Goal: Transaction & Acquisition: Purchase product/service

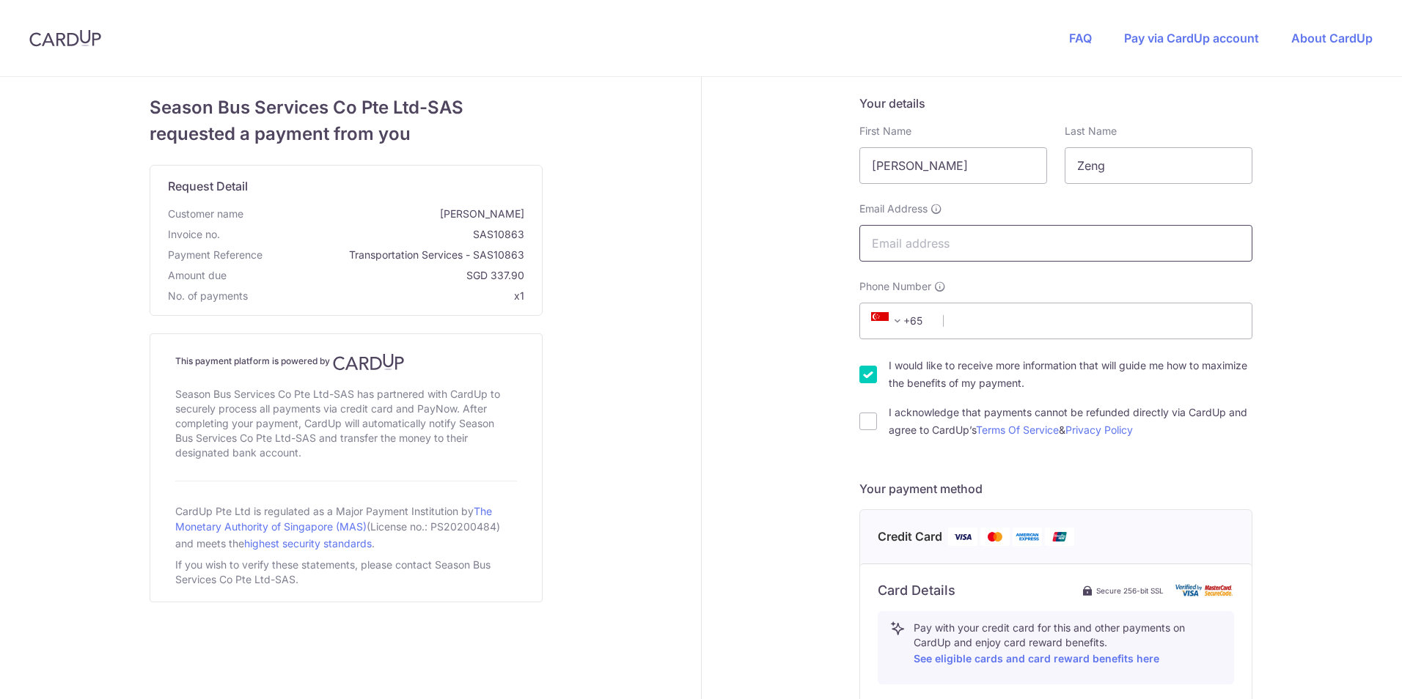
click at [1005, 234] on input "Email Address" at bounding box center [1055, 243] width 393 height 37
type input "[EMAIL_ADDRESS][DOMAIN_NAME]"
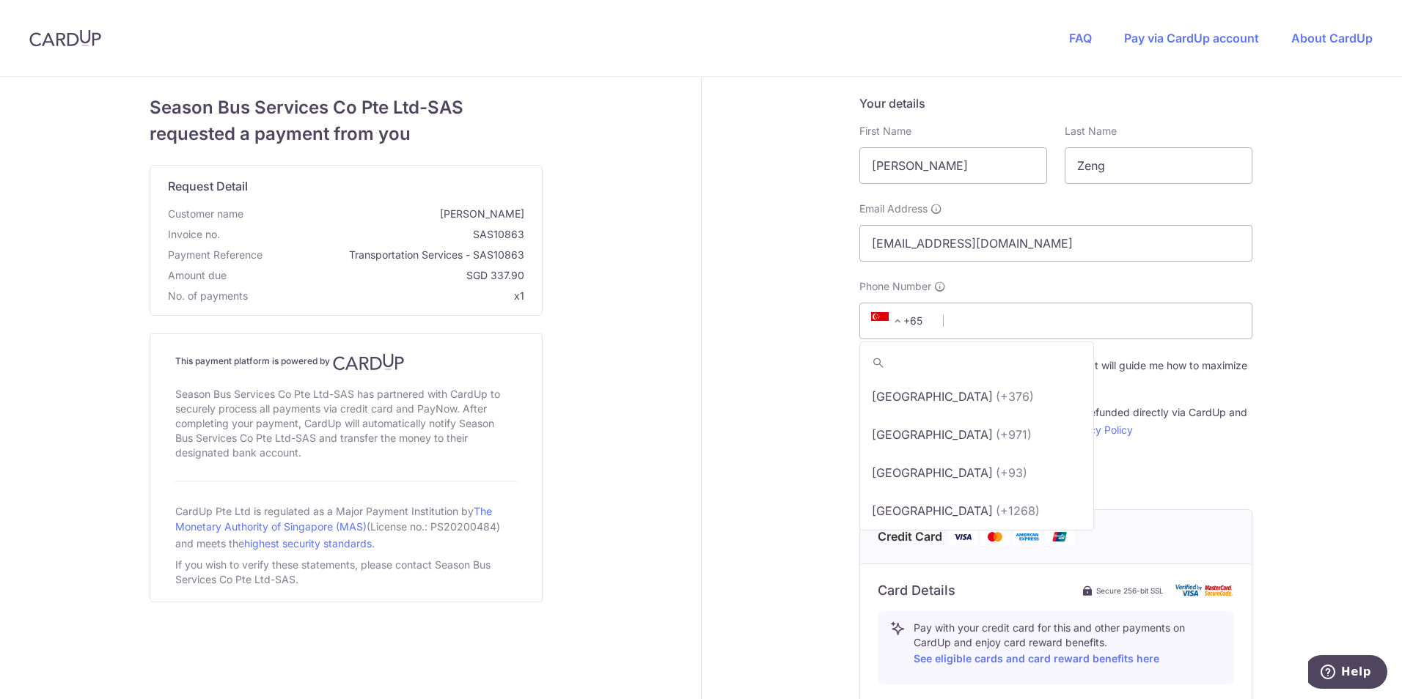
click at [889, 322] on span at bounding box center [898, 321] width 18 height 18
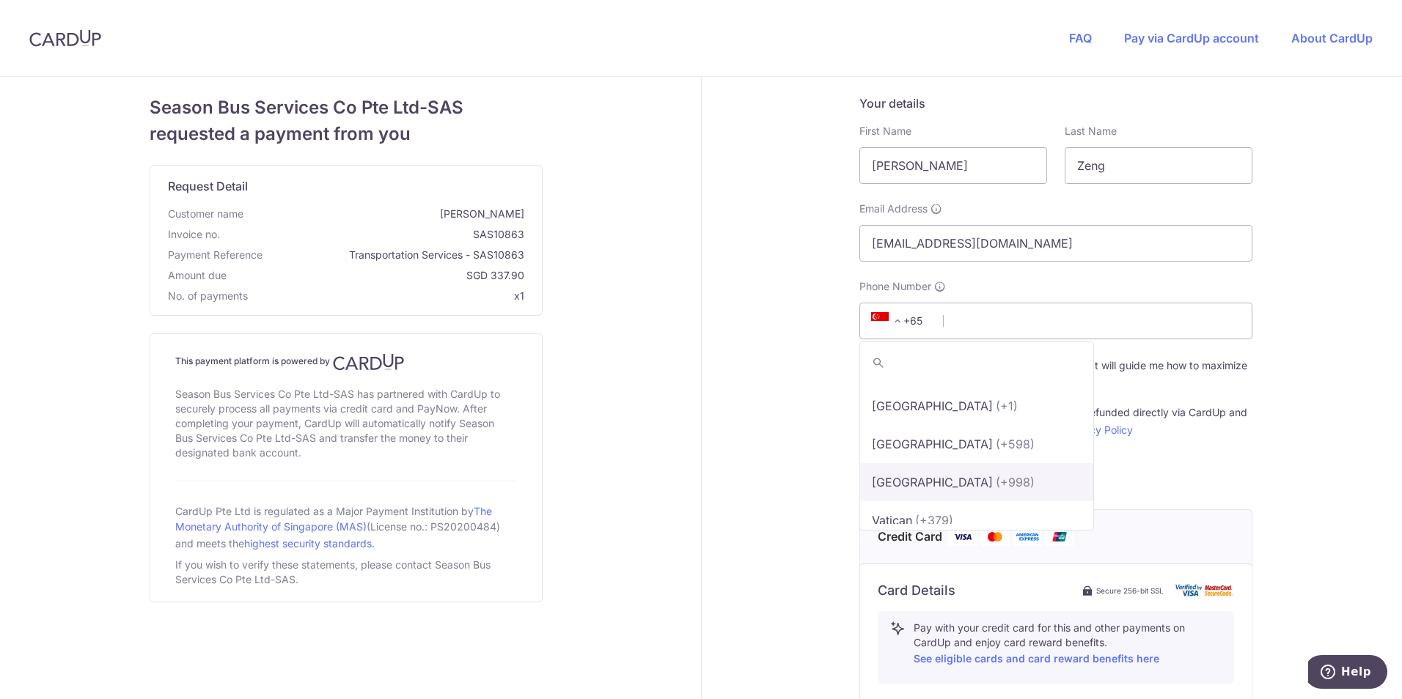
scroll to position [8915, 0]
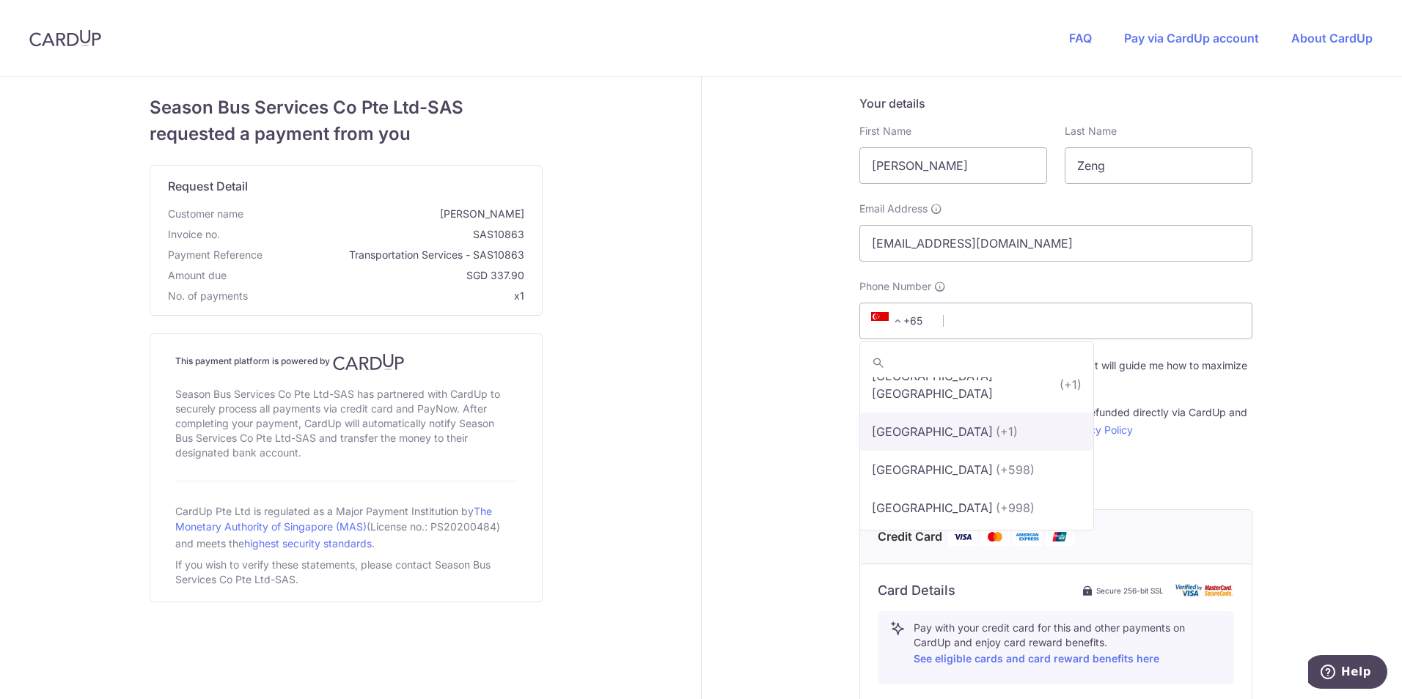
select select "233"
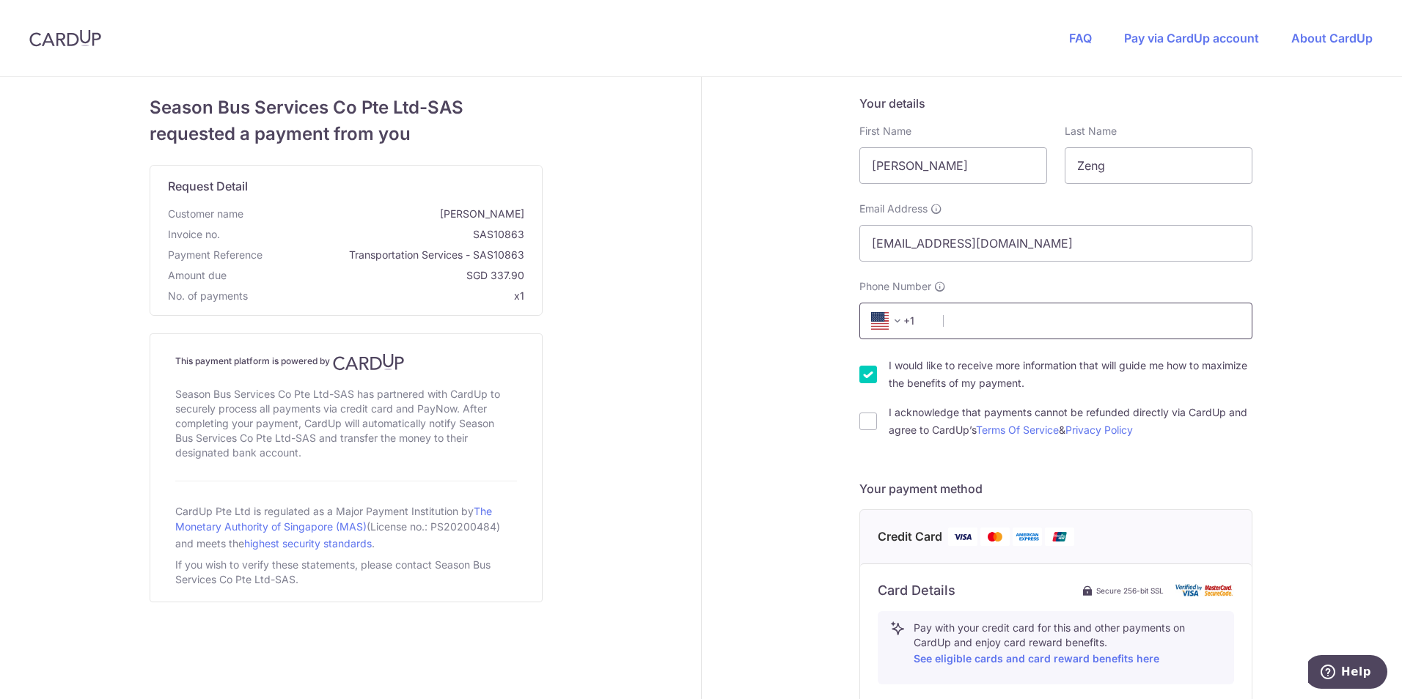
click at [983, 319] on input "Phone Number" at bounding box center [1055, 321] width 393 height 37
type input "9709806098"
click at [860, 425] on input "I acknowledge that payments cannot be refunded directly via CardUp and agree to…" at bounding box center [868, 422] width 18 height 18
checkbox input "true"
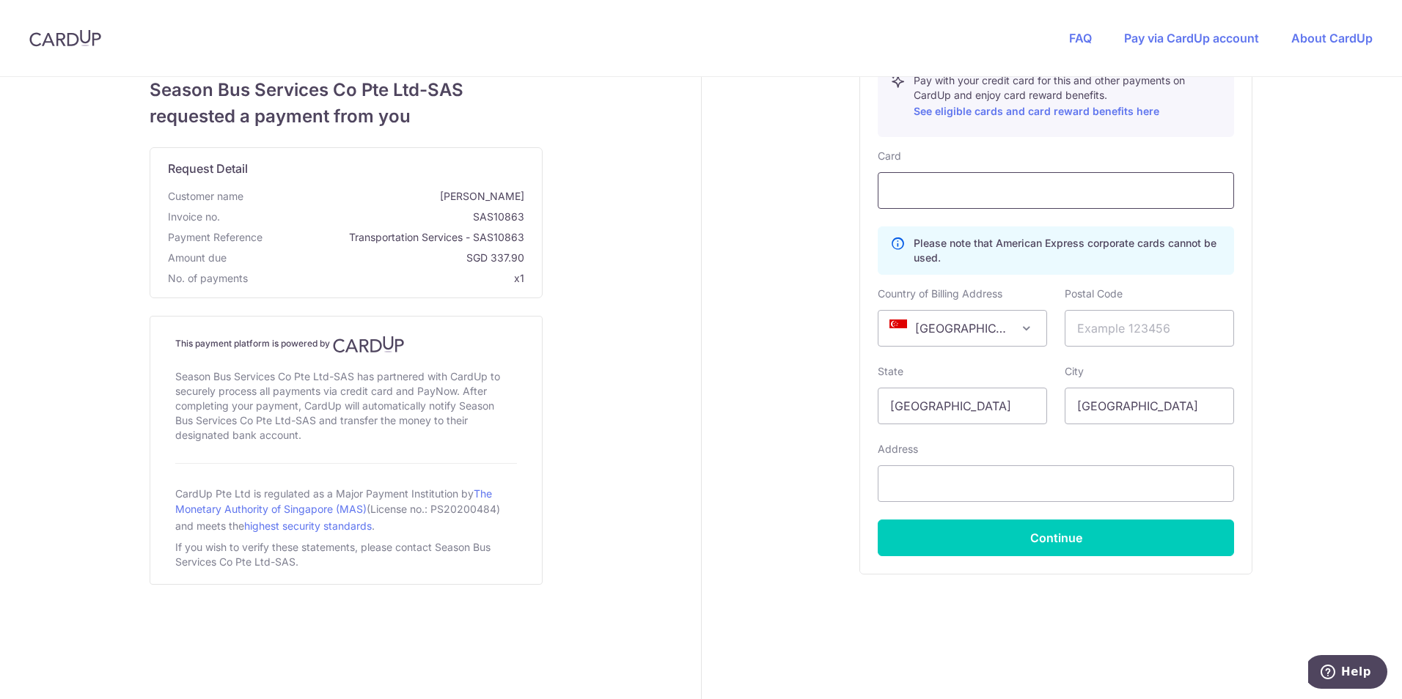
scroll to position [474, 0]
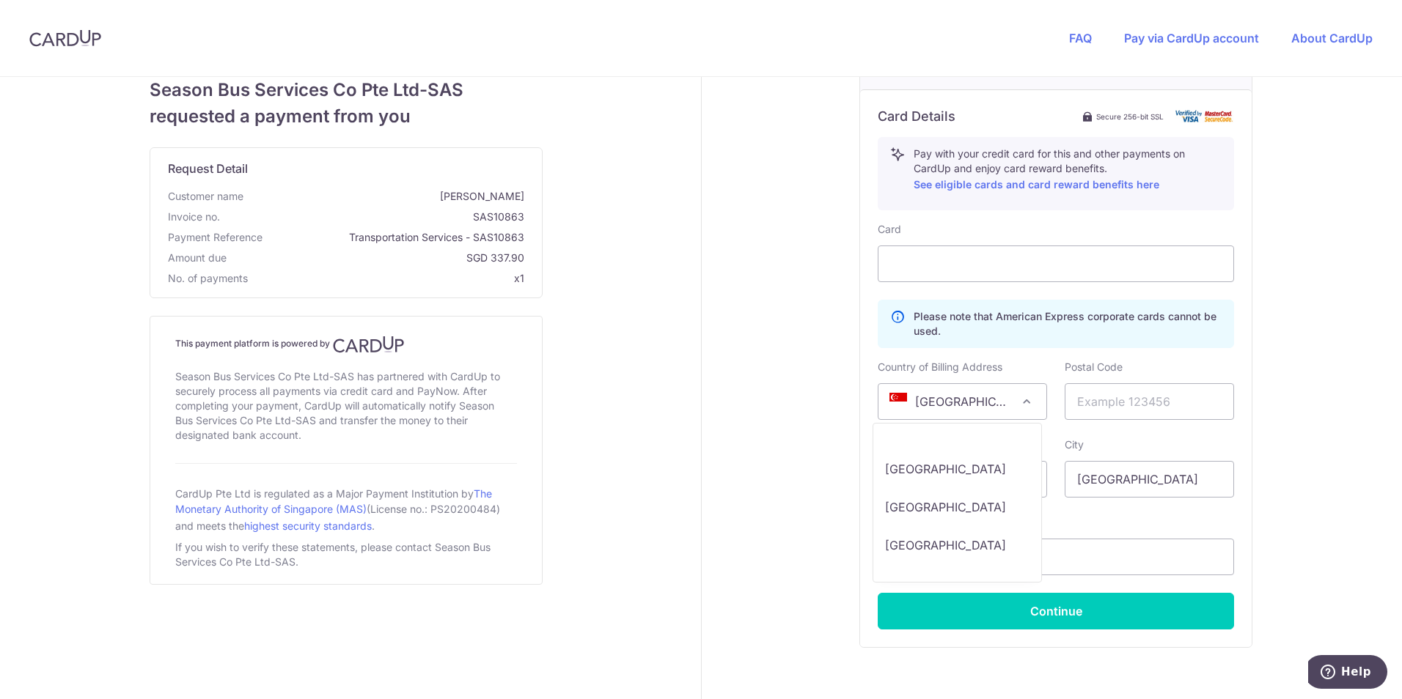
click at [992, 400] on span "[GEOGRAPHIC_DATA]" at bounding box center [962, 401] width 168 height 35
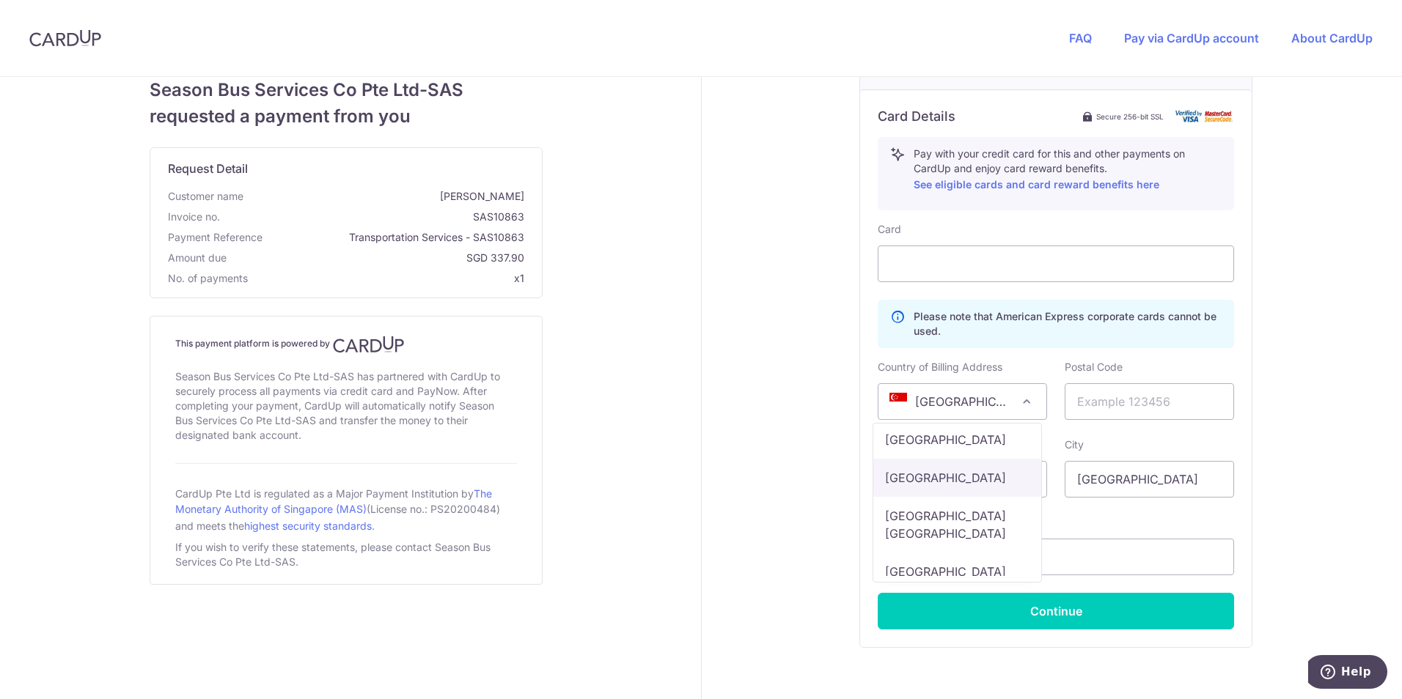
select select "US"
click at [1100, 402] on input "text" at bounding box center [1149, 401] width 169 height 37
type input "83716"
click at [907, 480] on input "[GEOGRAPHIC_DATA]" at bounding box center [962, 479] width 169 height 37
click at [941, 474] on input "[GEOGRAPHIC_DATA]" at bounding box center [962, 479] width 169 height 37
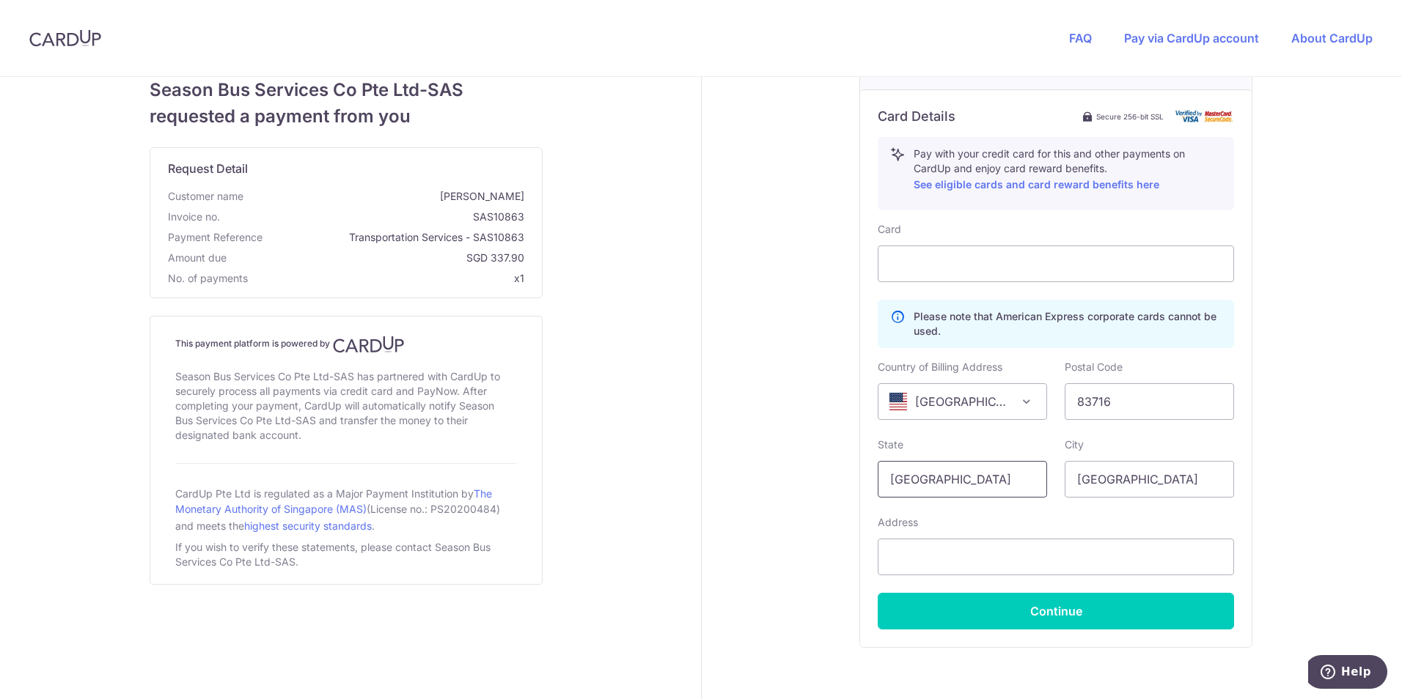
drag, startPoint x: 952, startPoint y: 477, endPoint x: 589, endPoint y: 383, distance: 375.4
click at [678, 411] on div "Season Bus Services Co Pte Ltd-SAS requested a payment from you Request Detail …" at bounding box center [700, 188] width 1419 height 1170
type input "[US_STATE]"
drag, startPoint x: 1153, startPoint y: 474, endPoint x: 595, endPoint y: 396, distance: 564.2
click at [731, 422] on div "Your details First Name [PERSON_NAME] Last Name [PERSON_NAME] Email Address [EM…" at bounding box center [1057, 188] width 710 height 1170
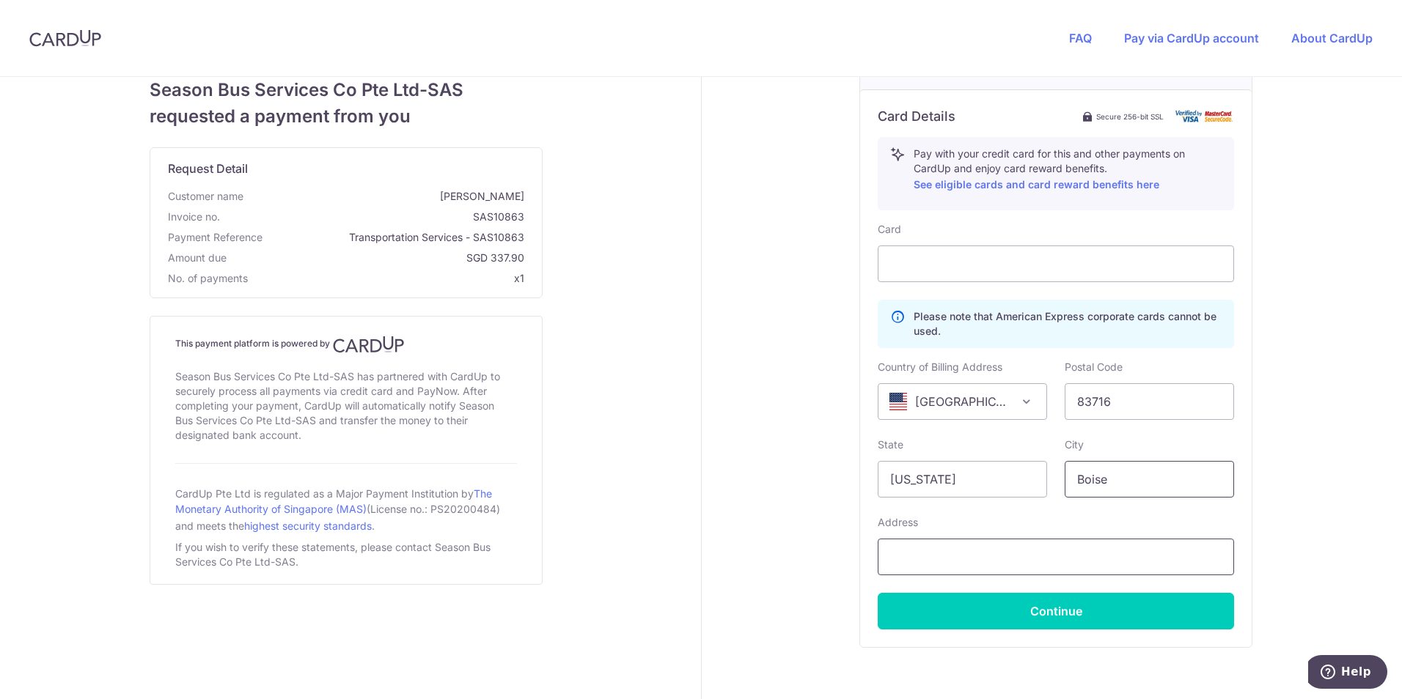
type input "Boise"
click at [988, 562] on input "text" at bounding box center [1056, 557] width 356 height 37
type input "[STREET_ADDRESS]"
click at [1007, 613] on button "Continue" at bounding box center [1056, 611] width 356 height 37
type input "**** 7596"
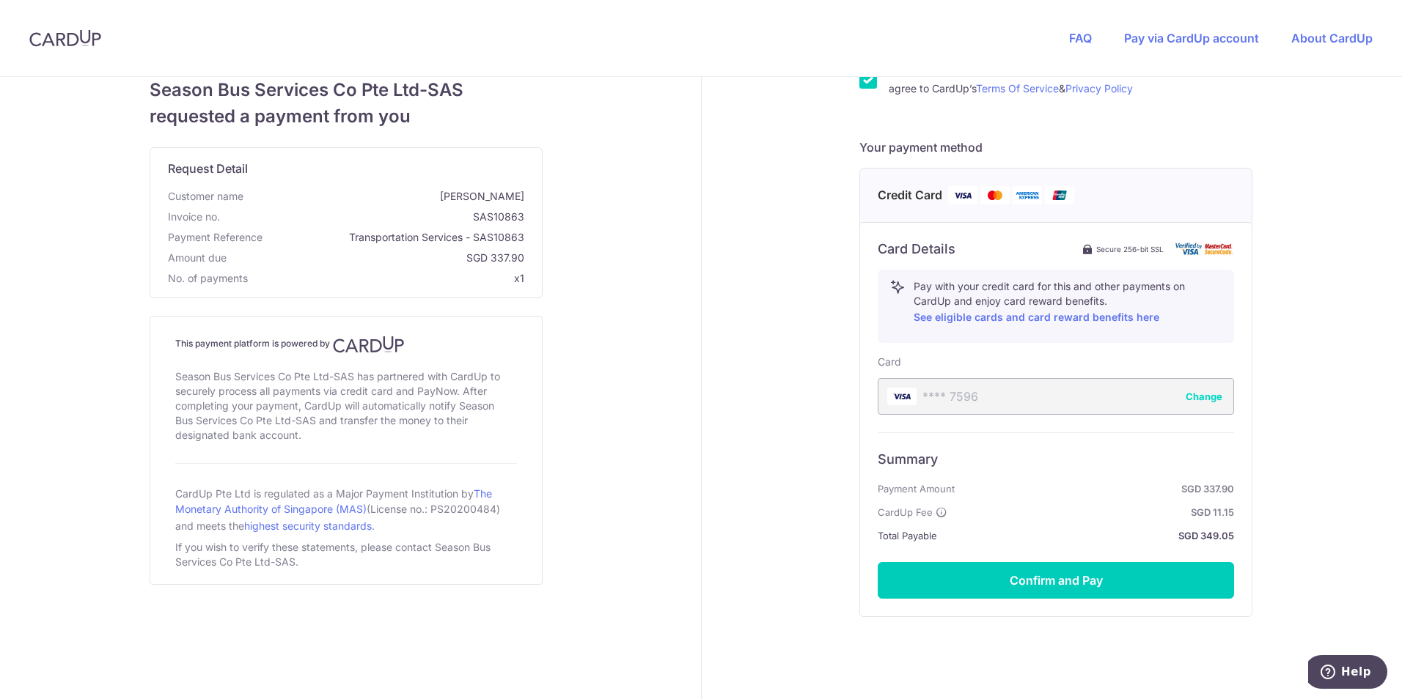
scroll to position [384, 0]
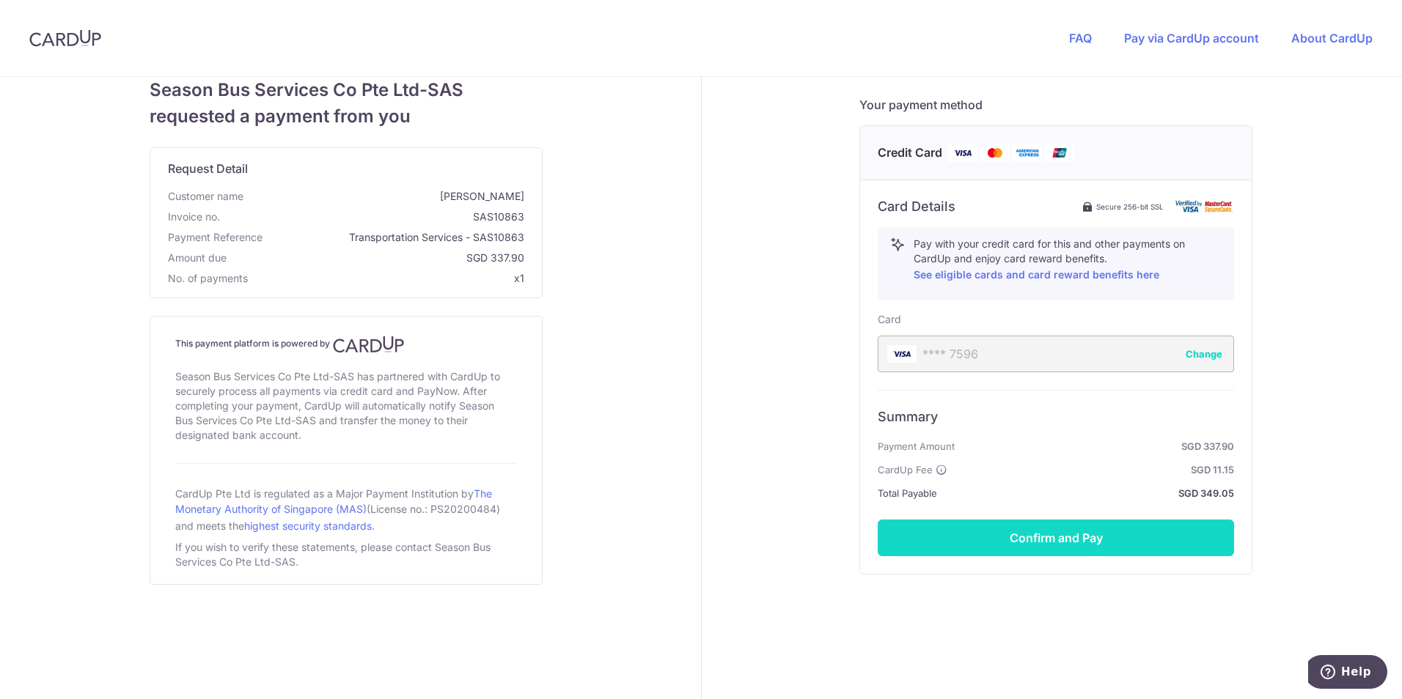
click at [1052, 540] on button "Confirm and Pay" at bounding box center [1056, 538] width 356 height 37
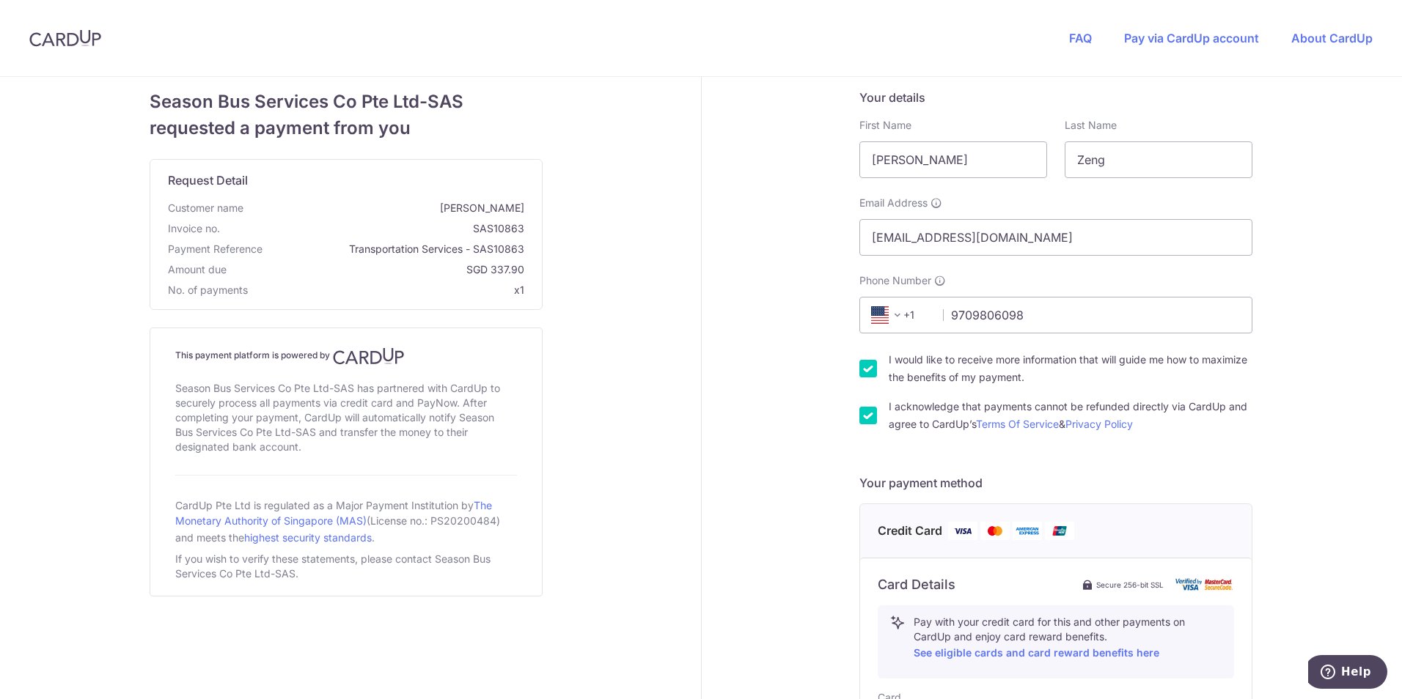
scroll to position [0, 0]
